Goal: Task Accomplishment & Management: Manage account settings

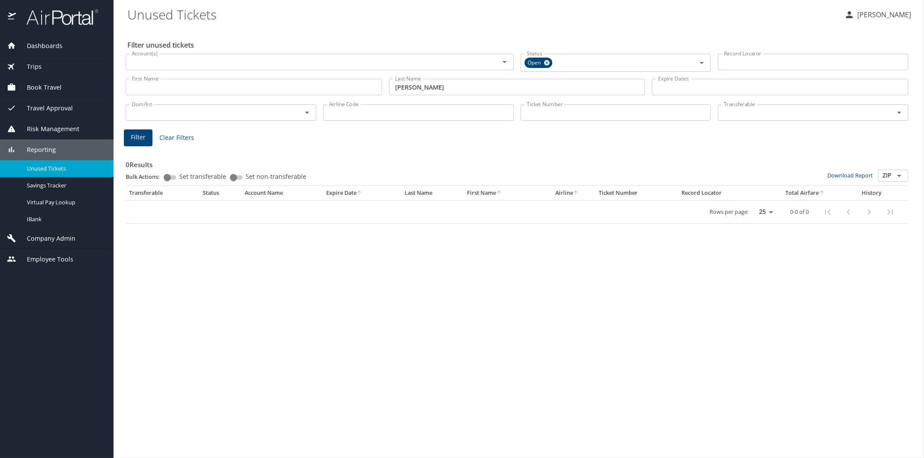
click at [38, 149] on span "Reporting" at bounding box center [36, 150] width 40 height 10
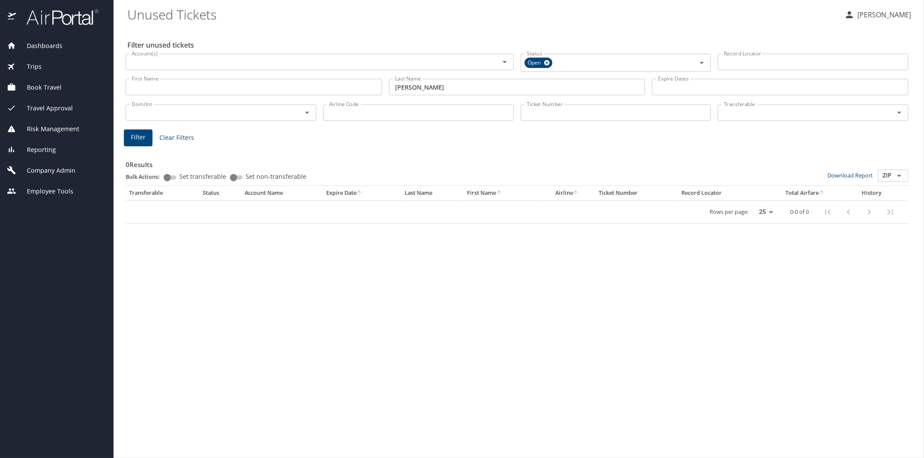
click at [44, 170] on span "Company Admin" at bounding box center [45, 171] width 59 height 10
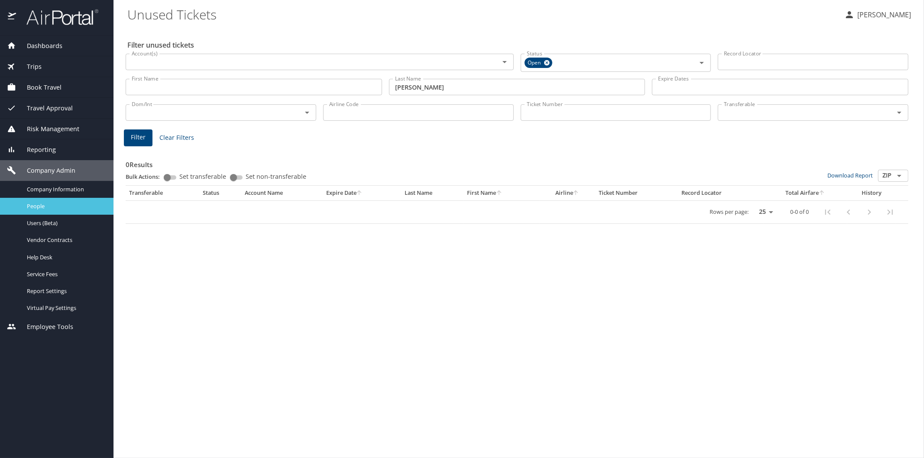
click at [41, 204] on span "People" at bounding box center [65, 206] width 76 height 8
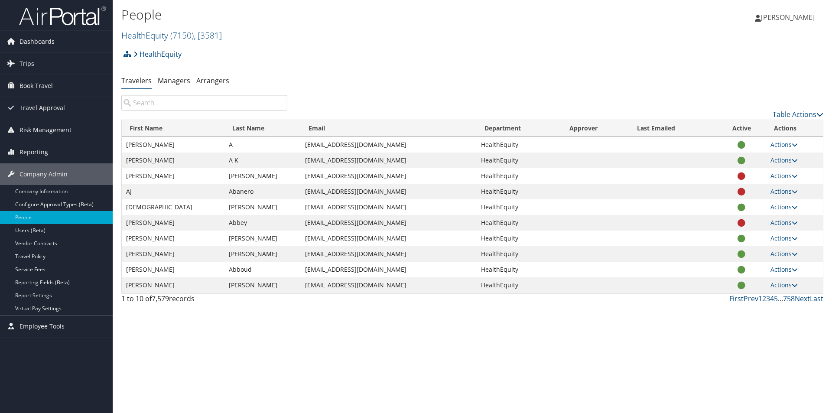
click at [141, 103] on input "search" at bounding box center [204, 103] width 166 height 16
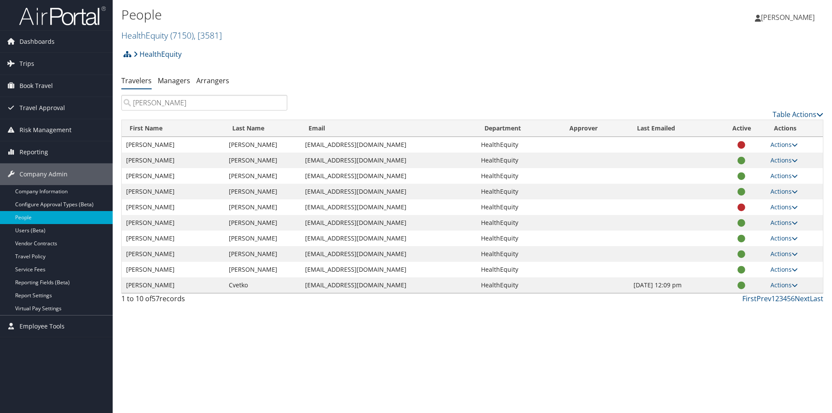
click at [133, 101] on input "robert" at bounding box center [204, 103] width 166 height 16
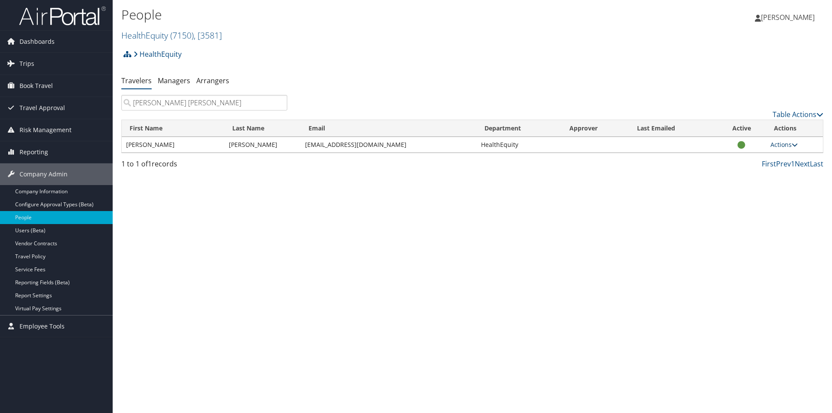
type input "rachel robert"
click at [785, 143] on link "Actions" at bounding box center [783, 144] width 27 height 8
click at [749, 173] on link "View Profile" at bounding box center [756, 172] width 80 height 15
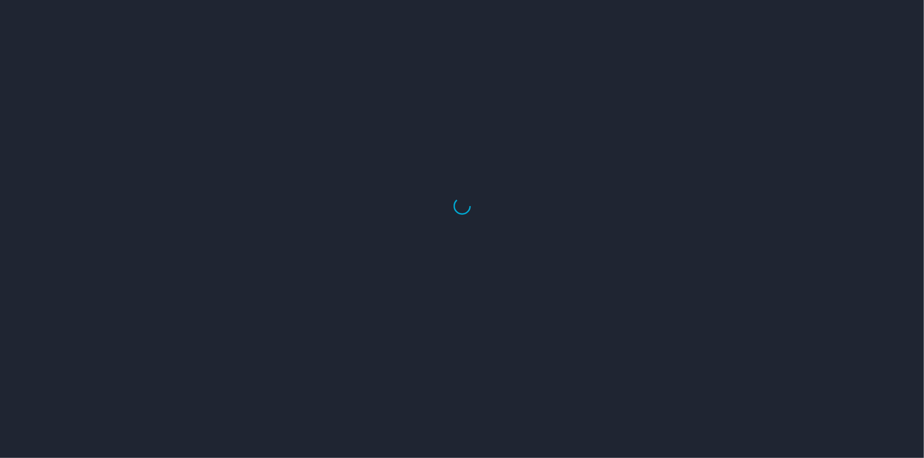
select select "US"
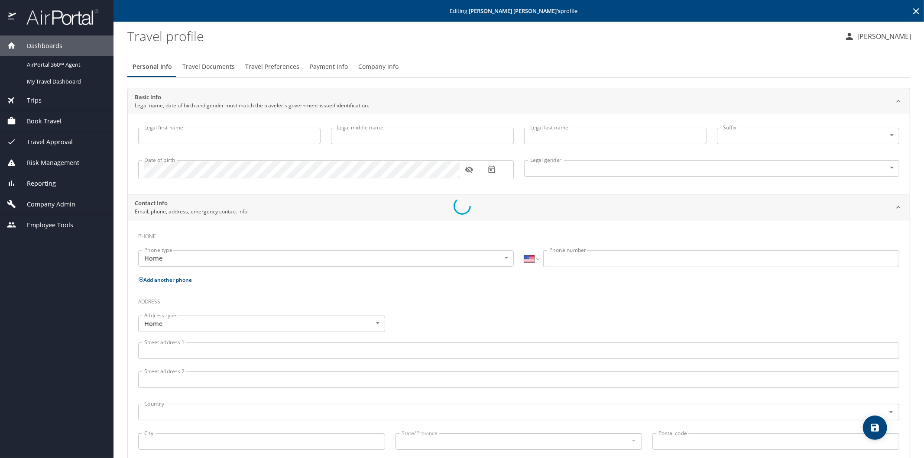
type input "[PERSON_NAME]"
type input "Undisclosed"
select select "US"
click at [357, 135] on input "Legal middle name" at bounding box center [422, 136] width 182 height 16
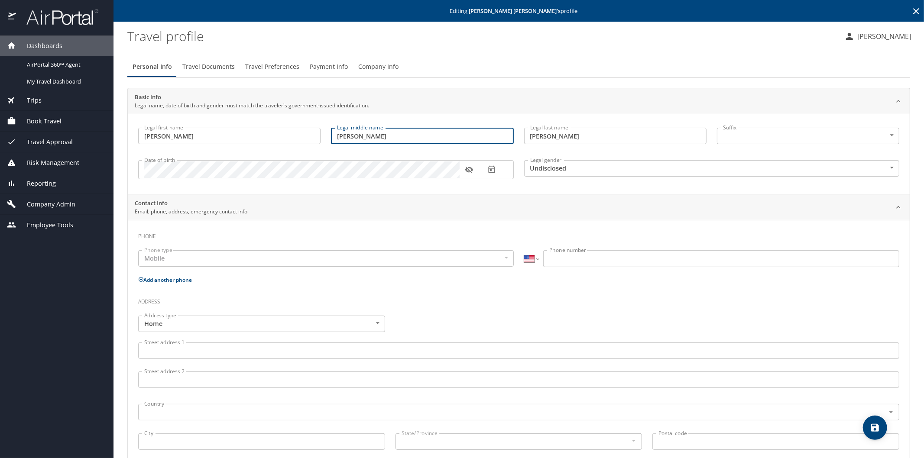
type input "Lynn"
click at [140, 171] on div "Date of birth" at bounding box center [326, 169] width 376 height 19
click at [467, 169] on icon "button" at bounding box center [469, 170] width 8 height 7
click at [885, 169] on body "Dashboards AirPortal 360™ Agent My Travel Dashboard Trips Airtinerary® Lookup C…" at bounding box center [462, 229] width 924 height 458
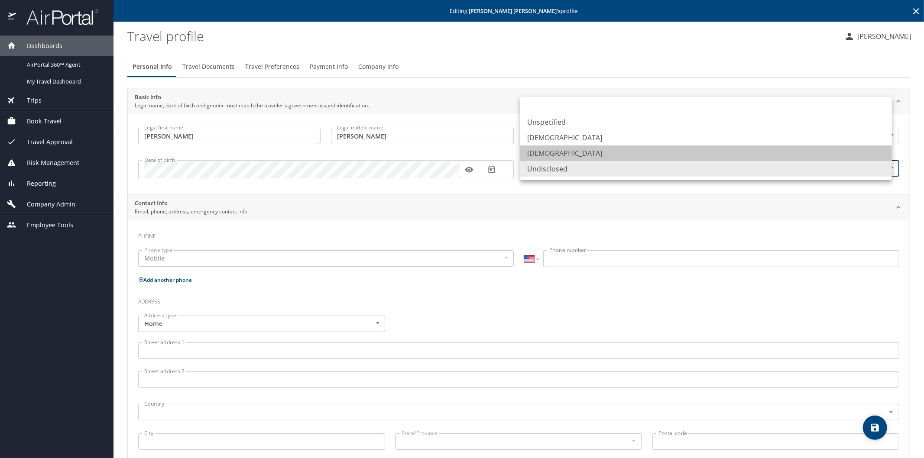
click at [562, 154] on li "Female" at bounding box center [706, 154] width 372 height 16
type input "Female"
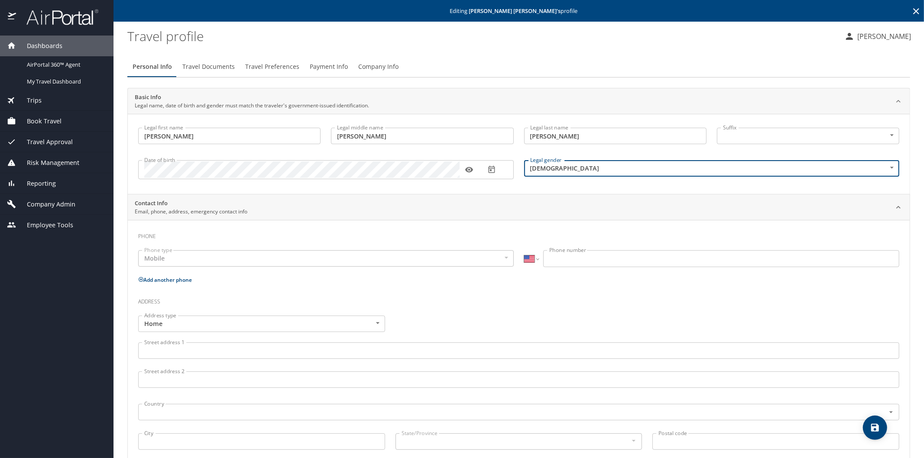
click at [173, 258] on div "Mobile" at bounding box center [326, 258] width 376 height 16
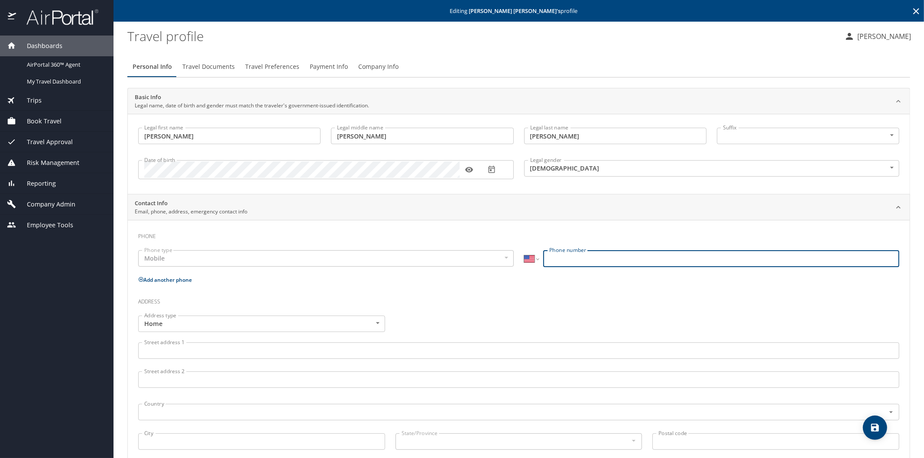
click at [568, 254] on input "Phone number" at bounding box center [721, 258] width 356 height 16
type input "(941) 586-5001"
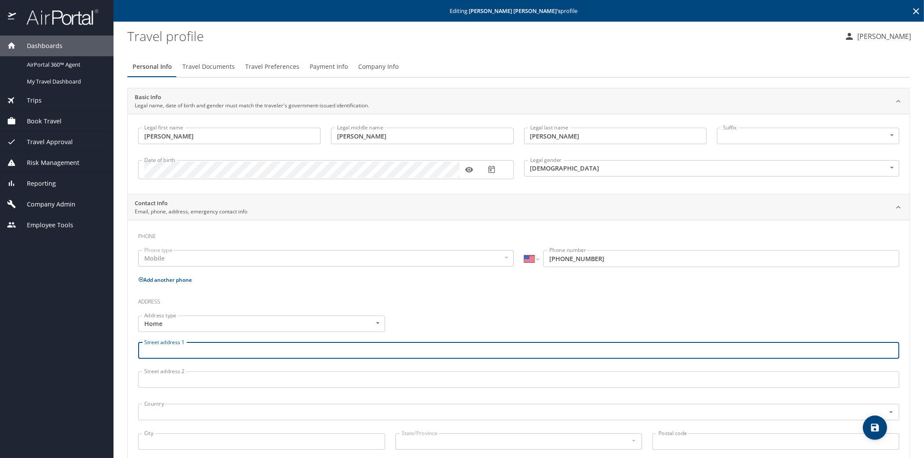
click at [165, 354] on input "Street address 1" at bounding box center [518, 351] width 761 height 16
type input "4723 Tilden Park Ct"
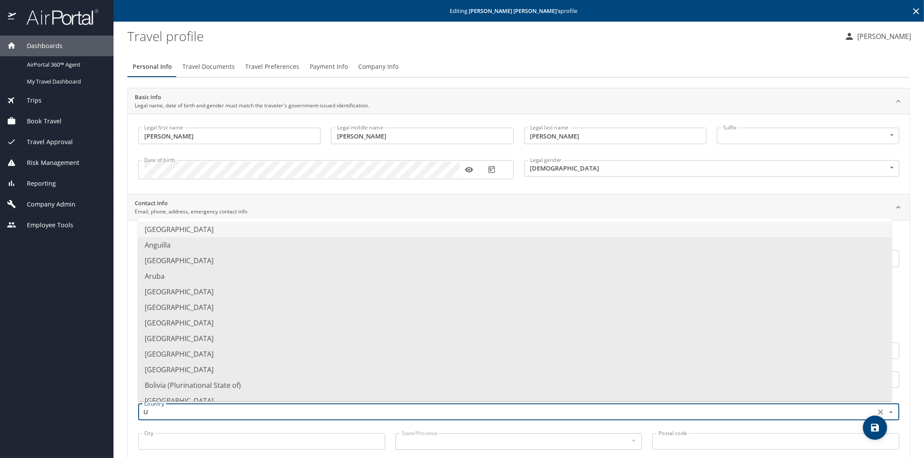
click at [184, 227] on li "United States of America" at bounding box center [515, 230] width 754 height 16
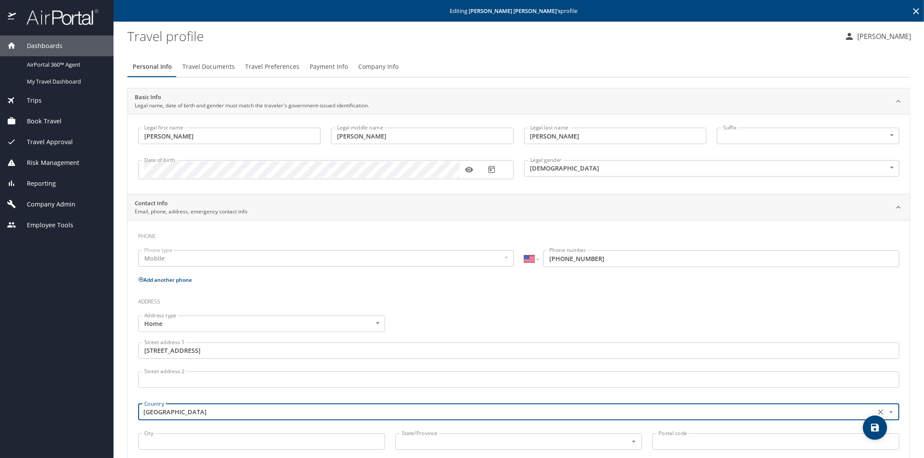
type input "United States of America"
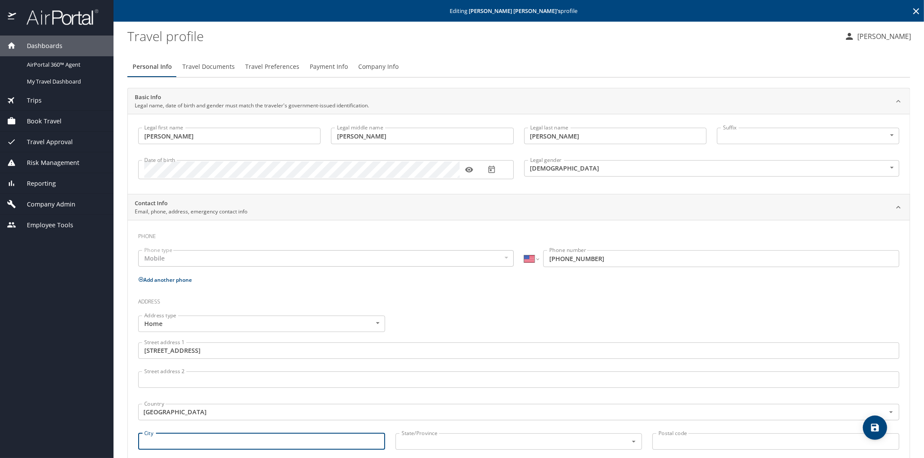
click at [177, 436] on input "City" at bounding box center [261, 442] width 247 height 16
type input "Bradenton"
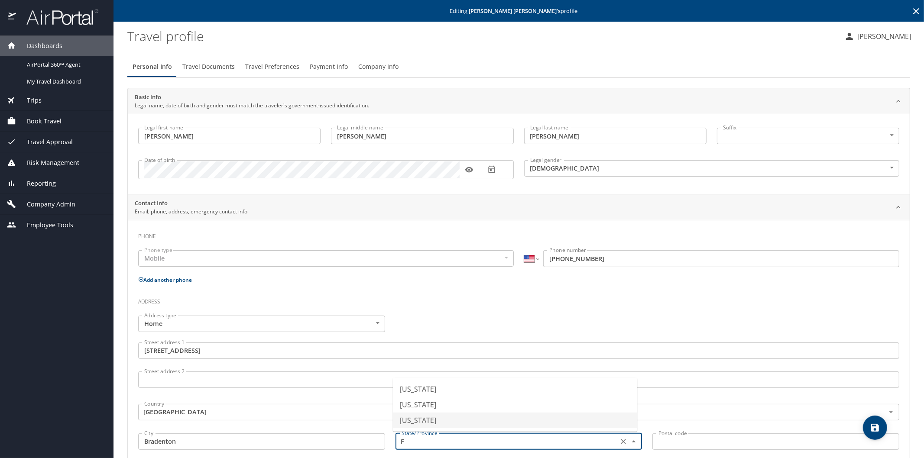
click at [410, 422] on li "Florida" at bounding box center [515, 421] width 244 height 16
type input "Florida"
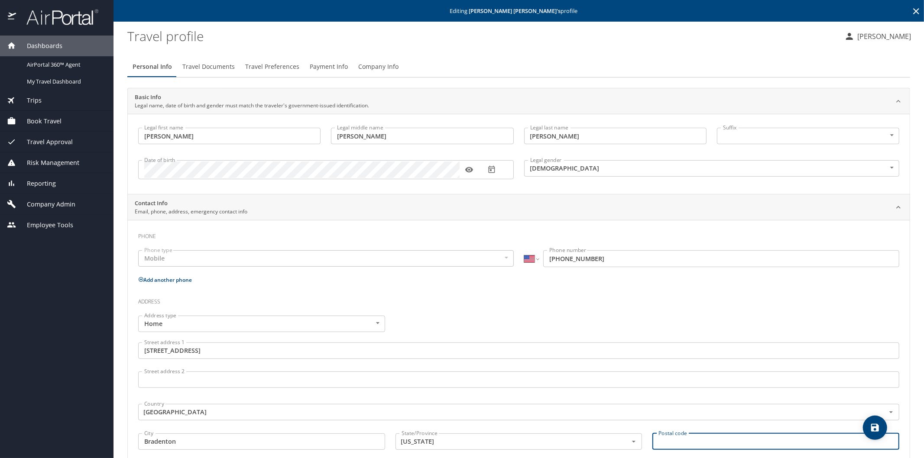
click at [681, 444] on input "Postal code" at bounding box center [775, 442] width 247 height 16
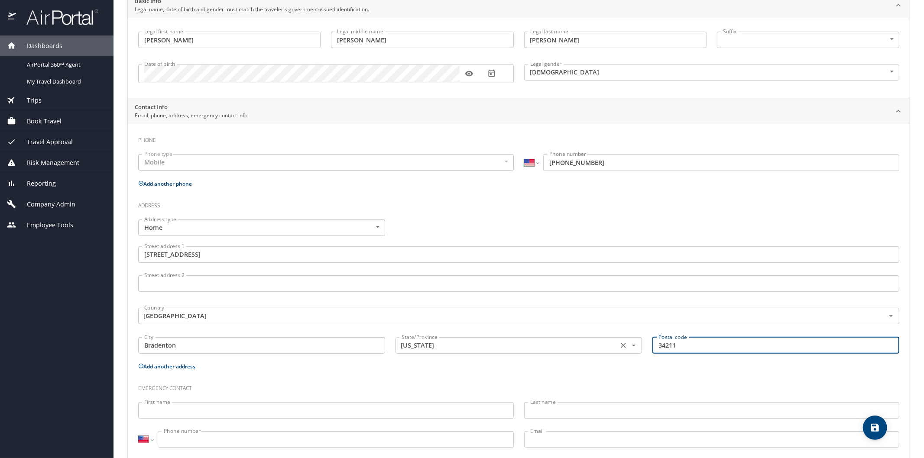
scroll to position [114, 0]
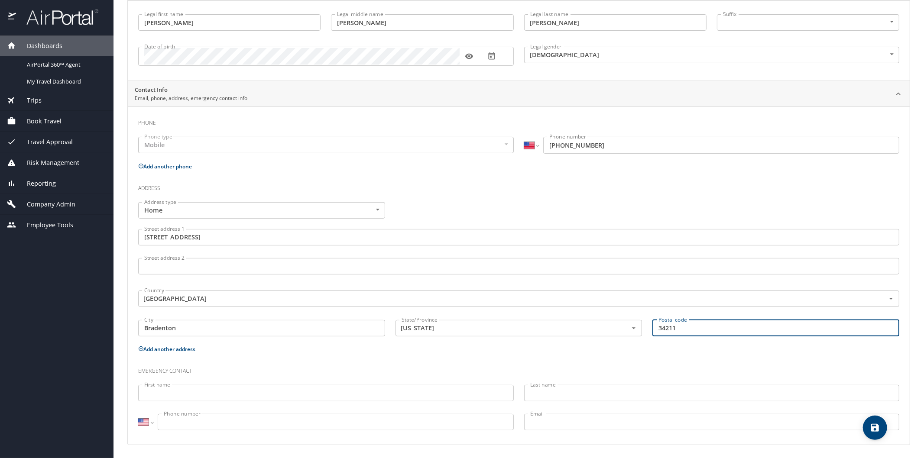
type input "34211"
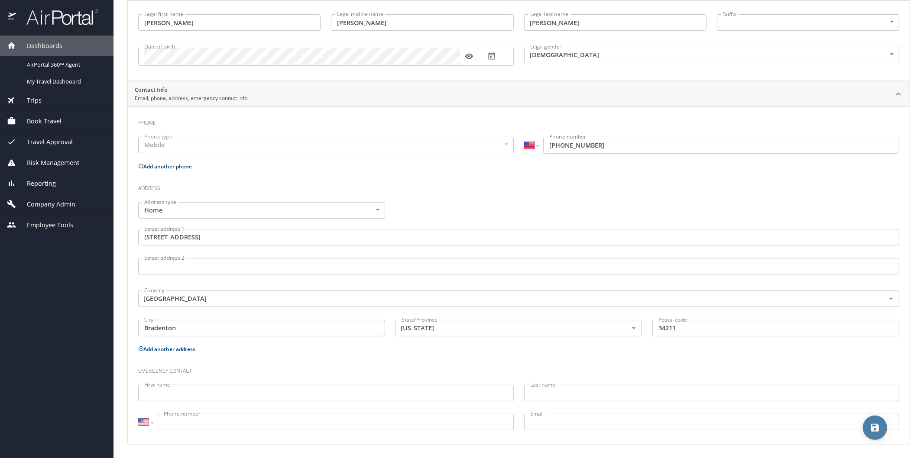
click at [879, 431] on icon "save" at bounding box center [875, 428] width 8 height 8
select select "US"
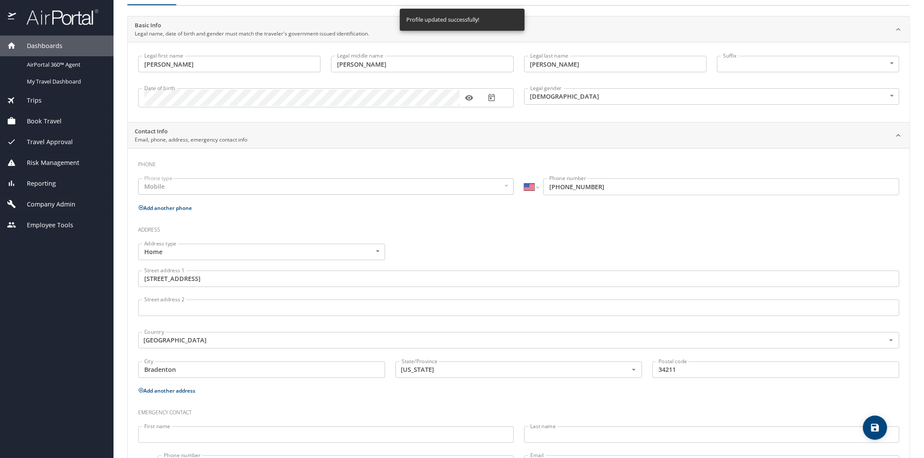
scroll to position [0, 0]
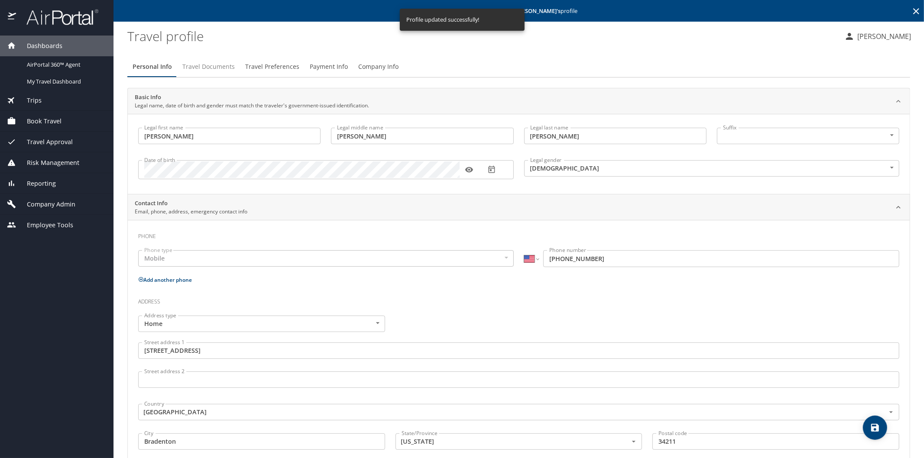
click at [202, 67] on span "Travel Documents" at bounding box center [208, 67] width 52 height 11
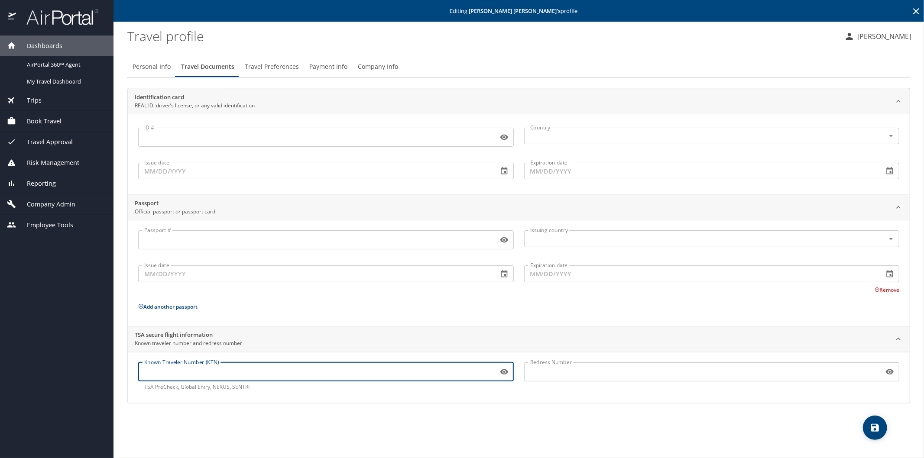
click at [162, 375] on input "Known Traveler Number (KTN)" at bounding box center [316, 372] width 357 height 16
paste input "TT11ST3B7"
type input "TT11ST3B7"
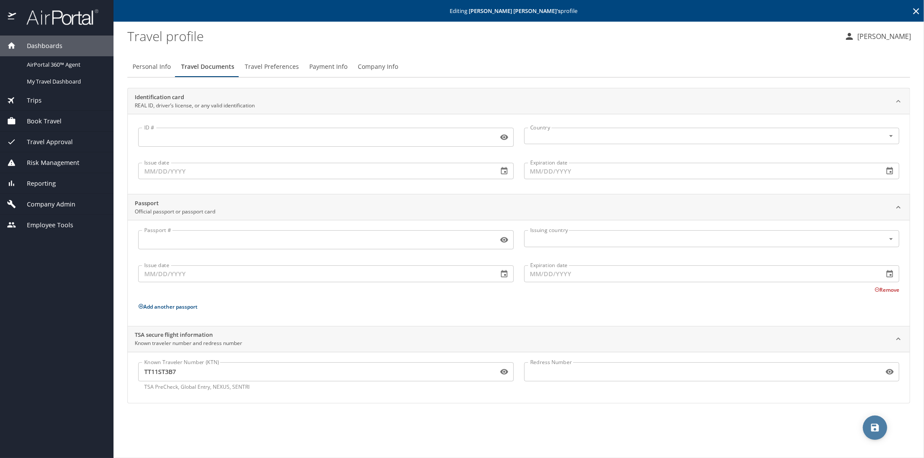
click at [868, 420] on button "save" at bounding box center [875, 428] width 24 height 24
click at [263, 68] on span "Travel Preferences" at bounding box center [272, 67] width 54 height 11
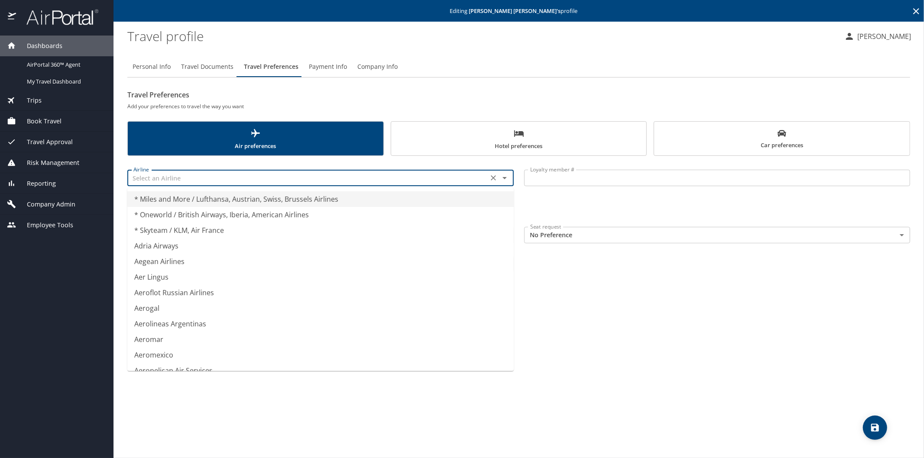
click at [172, 180] on input "text" at bounding box center [308, 177] width 356 height 11
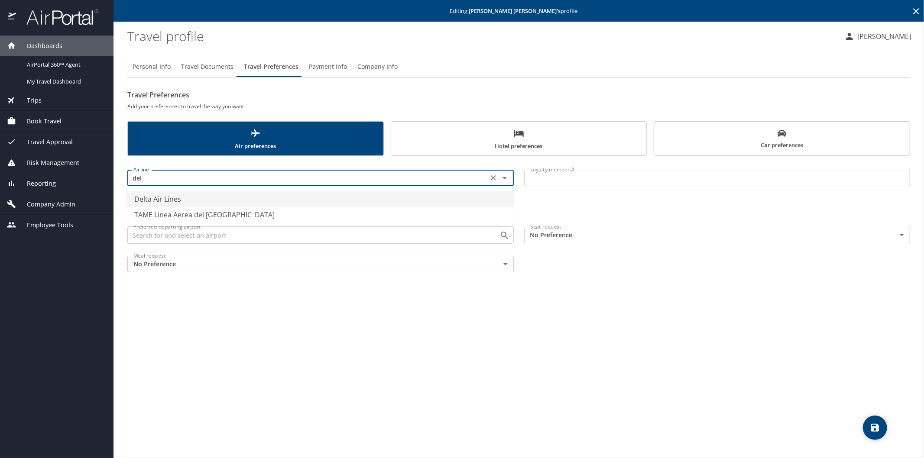
drag, startPoint x: 169, startPoint y: 198, endPoint x: 217, endPoint y: 195, distance: 47.7
click at [171, 198] on li "Delta Air Lines" at bounding box center [320, 199] width 386 height 16
type input "Delta Air Lines"
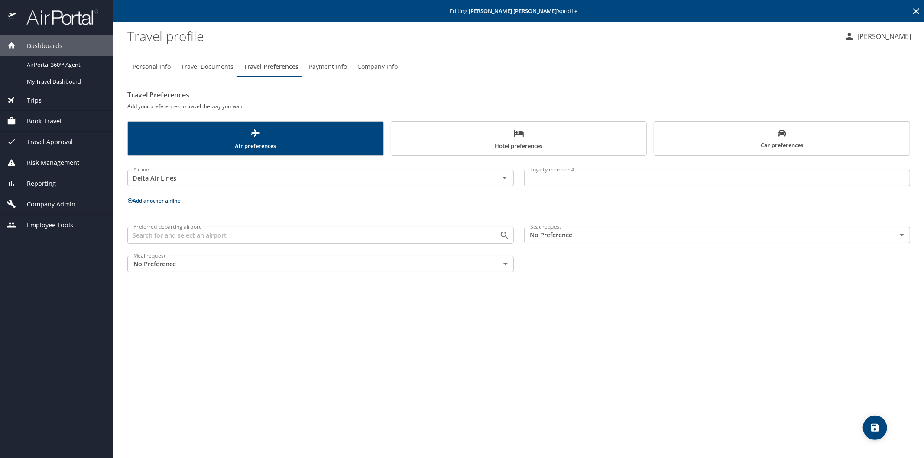
click at [548, 180] on input "Loyalty member #" at bounding box center [717, 178] width 386 height 16
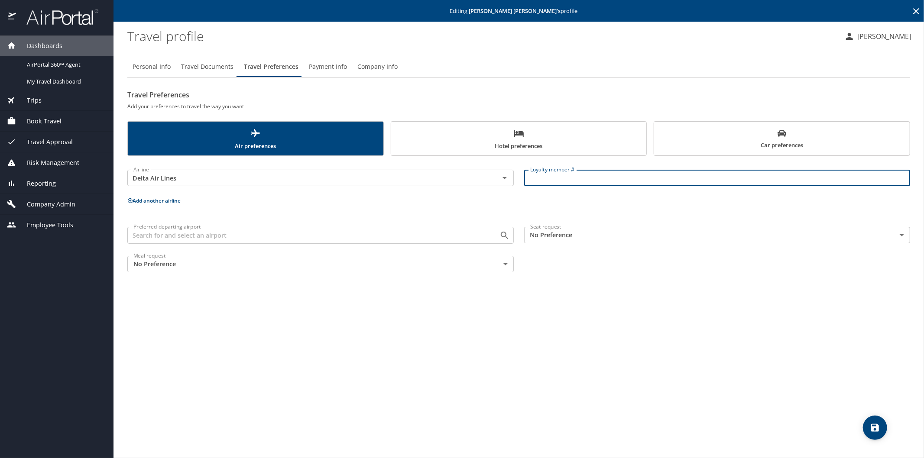
paste input "9057437064"
type input "9057437064"
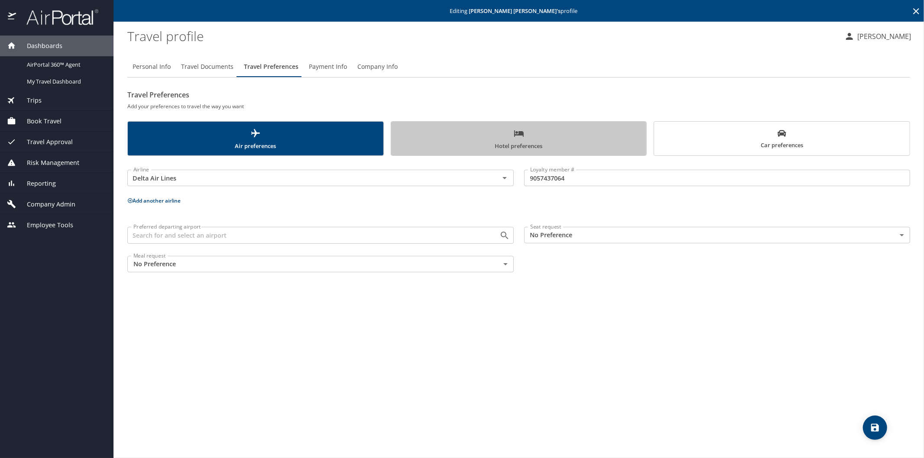
click at [523, 141] on span "Hotel preferences" at bounding box center [518, 139] width 245 height 23
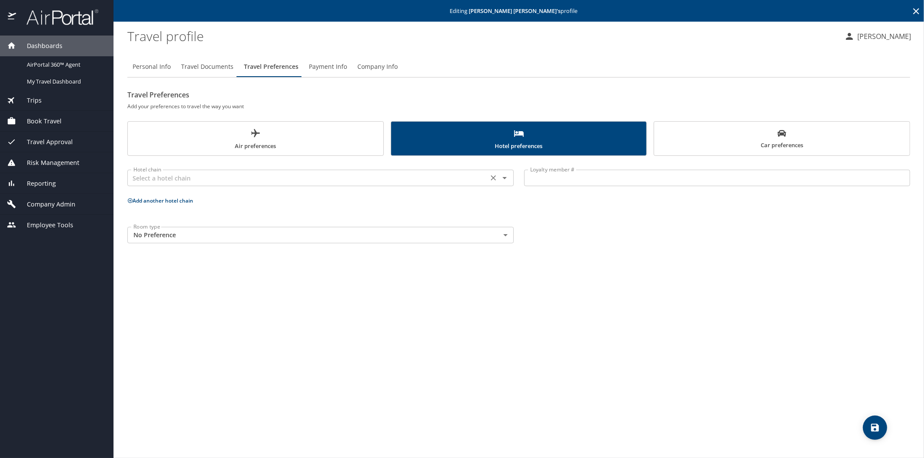
click at [171, 181] on input "text" at bounding box center [308, 177] width 356 height 11
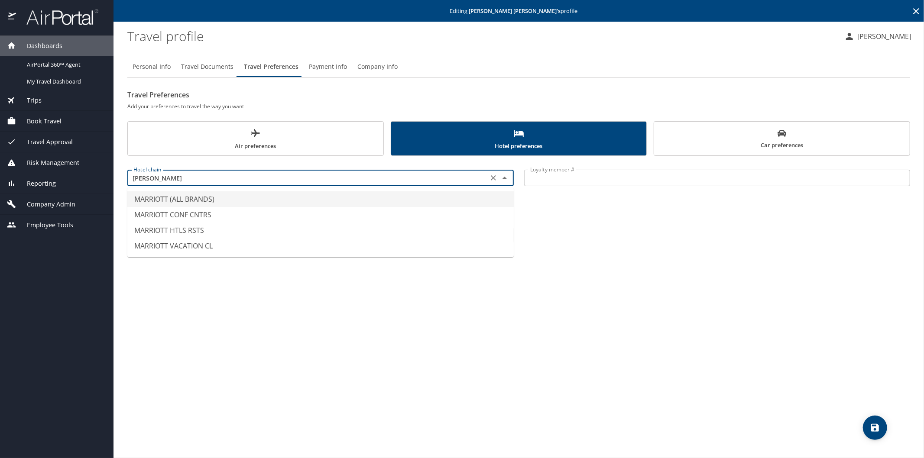
click at [159, 201] on li "MARRIOTT (ALL BRANDS)" at bounding box center [320, 199] width 386 height 16
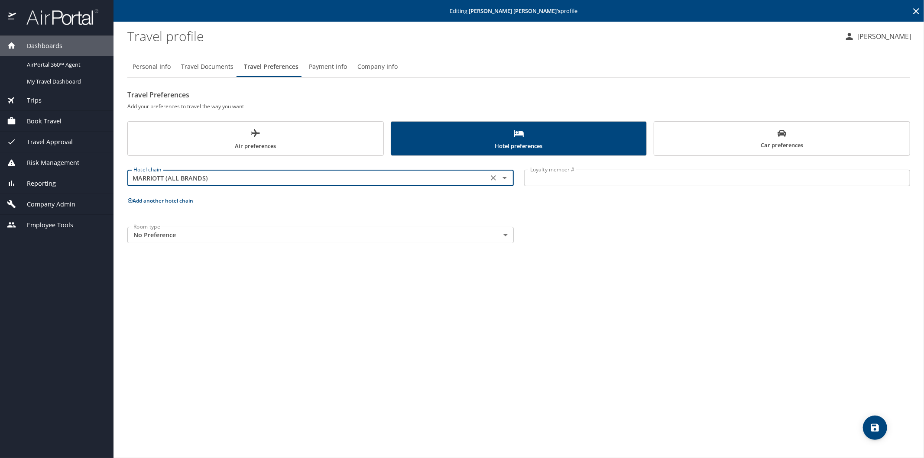
type input "MARRIOTT (ALL BRANDS)"
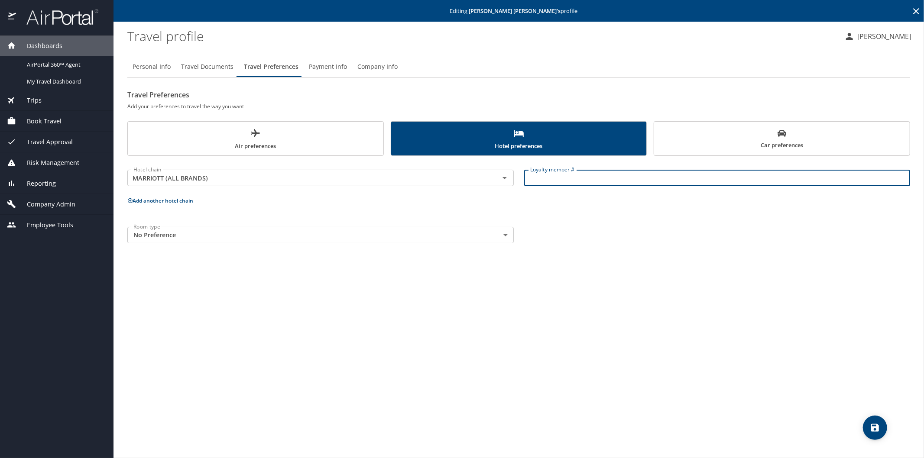
click at [540, 178] on input "Loyalty member #" at bounding box center [717, 178] width 386 height 16
paste input "893409698"
type input "893409698"
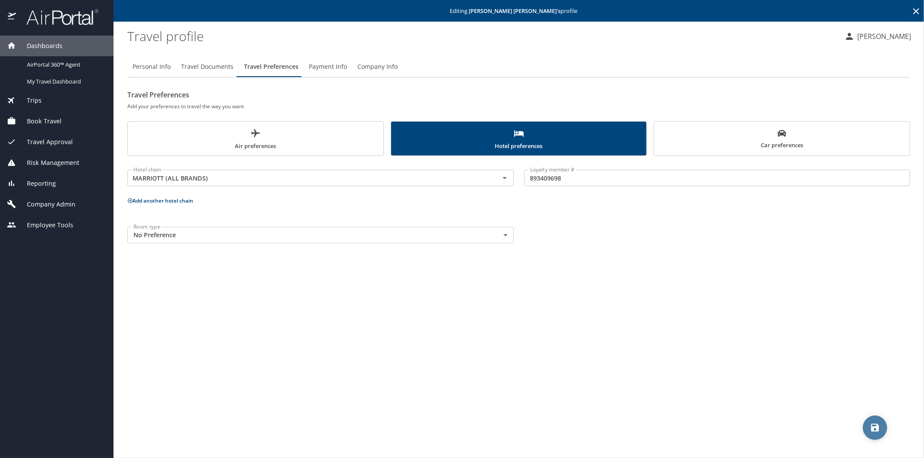
click at [874, 431] on icon "save" at bounding box center [875, 428] width 10 height 10
click at [254, 124] on button "Air preferences" at bounding box center [255, 138] width 256 height 35
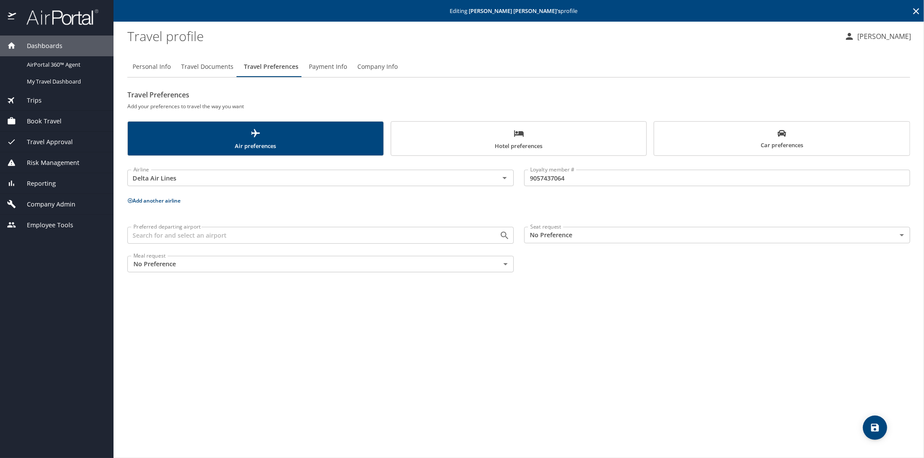
click at [915, 11] on icon at bounding box center [916, 11] width 10 height 10
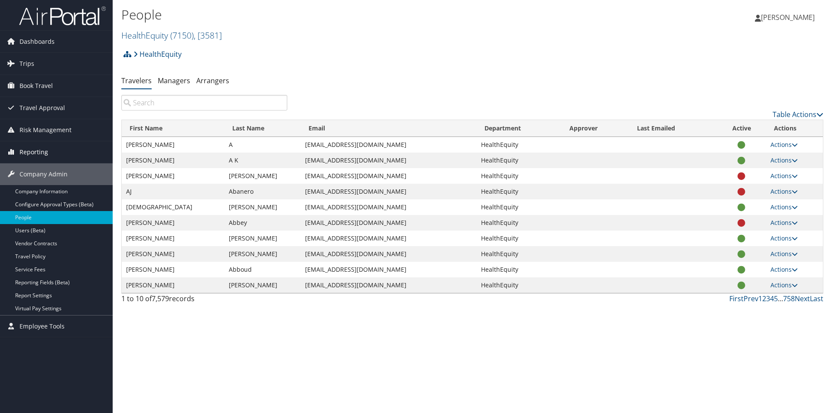
click at [39, 152] on span "Reporting" at bounding box center [33, 152] width 29 height 22
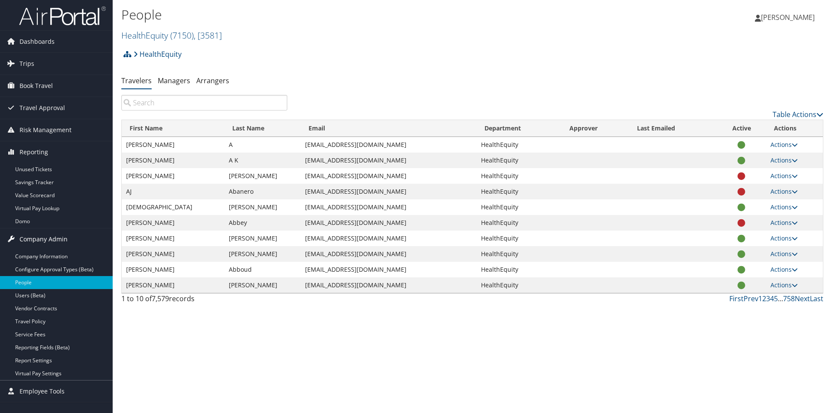
click at [32, 236] on span "Company Admin" at bounding box center [43, 239] width 48 height 22
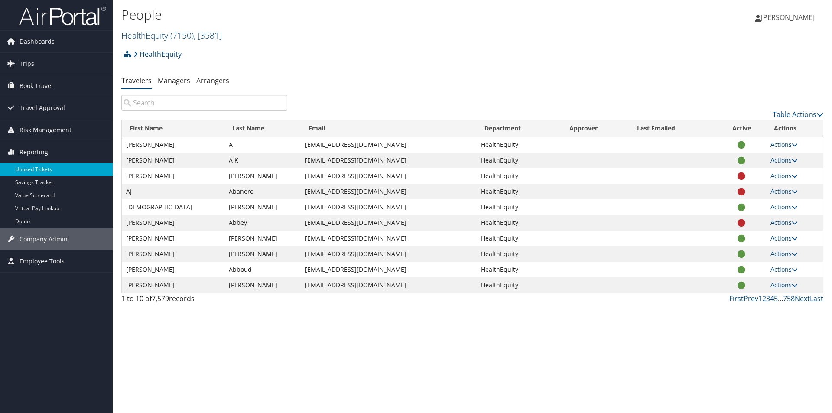
click at [39, 168] on link "Unused Tickets" at bounding box center [56, 169] width 113 height 13
